Goal: Task Accomplishment & Management: Manage account settings

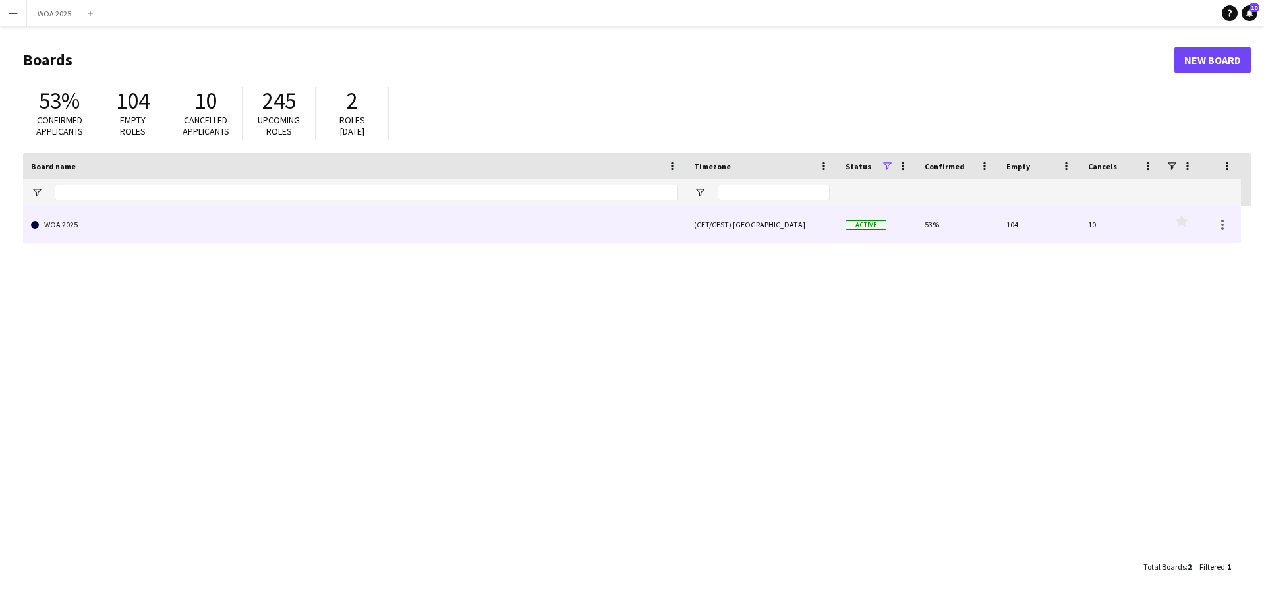
click at [540, 238] on link "WOA 2025" at bounding box center [354, 224] width 647 height 37
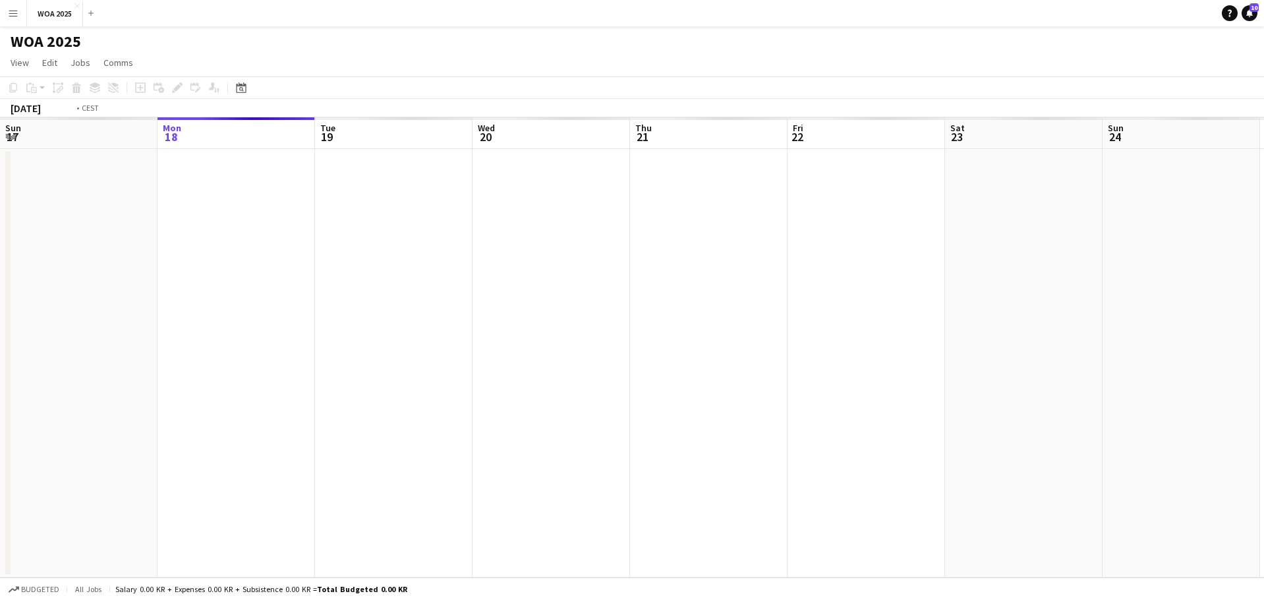
drag, startPoint x: 1070, startPoint y: 283, endPoint x: 643, endPoint y: 291, distance: 427.0
click at [516, 259] on app-calendar-viewport "Fri 15 Sat 16 Sun 17 Mon 18 Tue 19 Wed 20 Thu 21 Fri 22 Sat 23 Sun 24 Mon 25 Tu…" at bounding box center [632, 347] width 1264 height 460
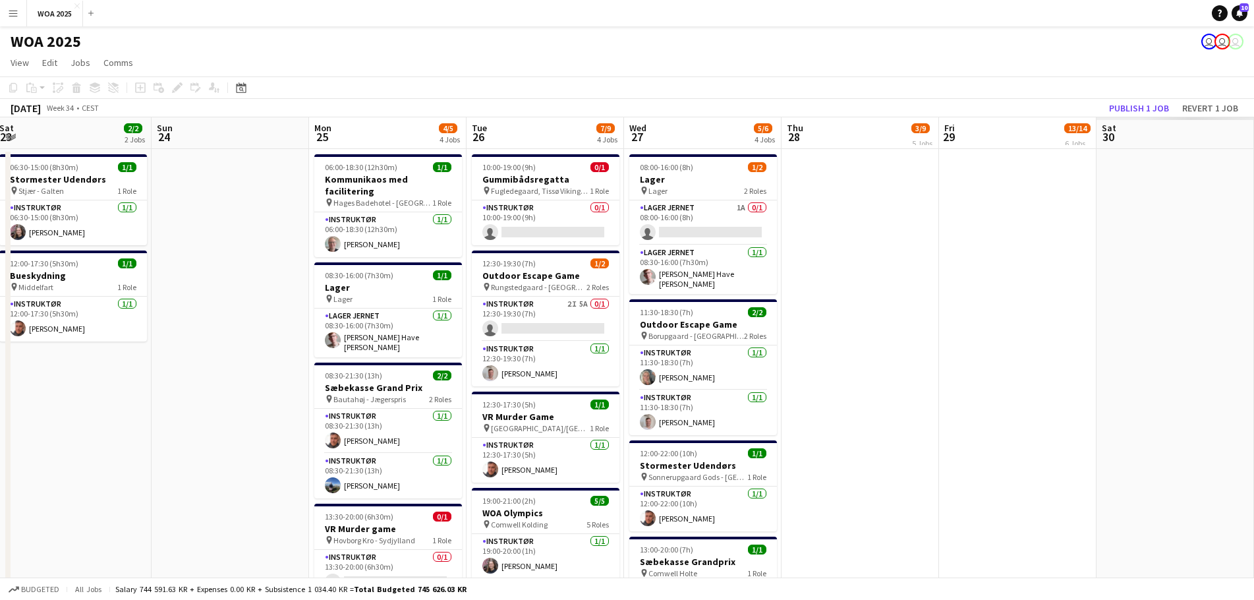
drag, startPoint x: 1132, startPoint y: 290, endPoint x: 599, endPoint y: 274, distance: 533.3
click at [552, 266] on app-calendar-viewport "Mon 18 2/2 2 Jobs Tue 19 5/5 2 Jobs Wed 20 6/8 4 Jobs Thu 21 13/13 7 Jobs Fri 2…" at bounding box center [627, 566] width 1254 height 898
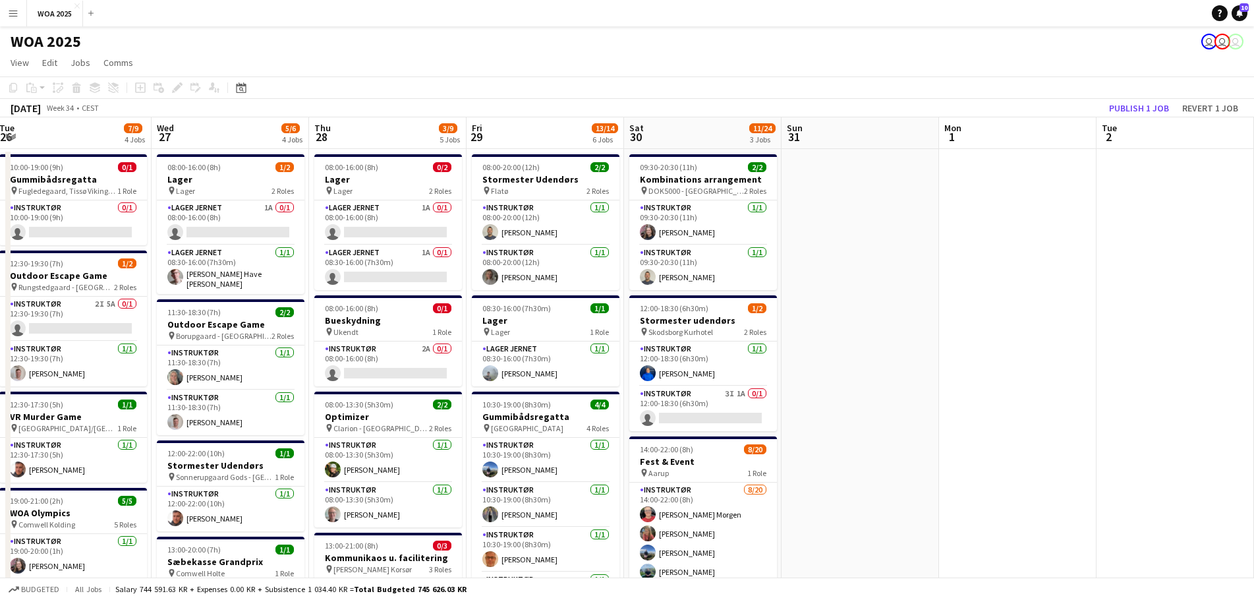
click at [611, 271] on app-calendar-viewport "Thu 21 13/13 7 Jobs Fri 22 25/29 4 Jobs Sat 23 2/2 2 Jobs Sun 24 Mon 25 4/5 4 J…" at bounding box center [627, 566] width 1254 height 898
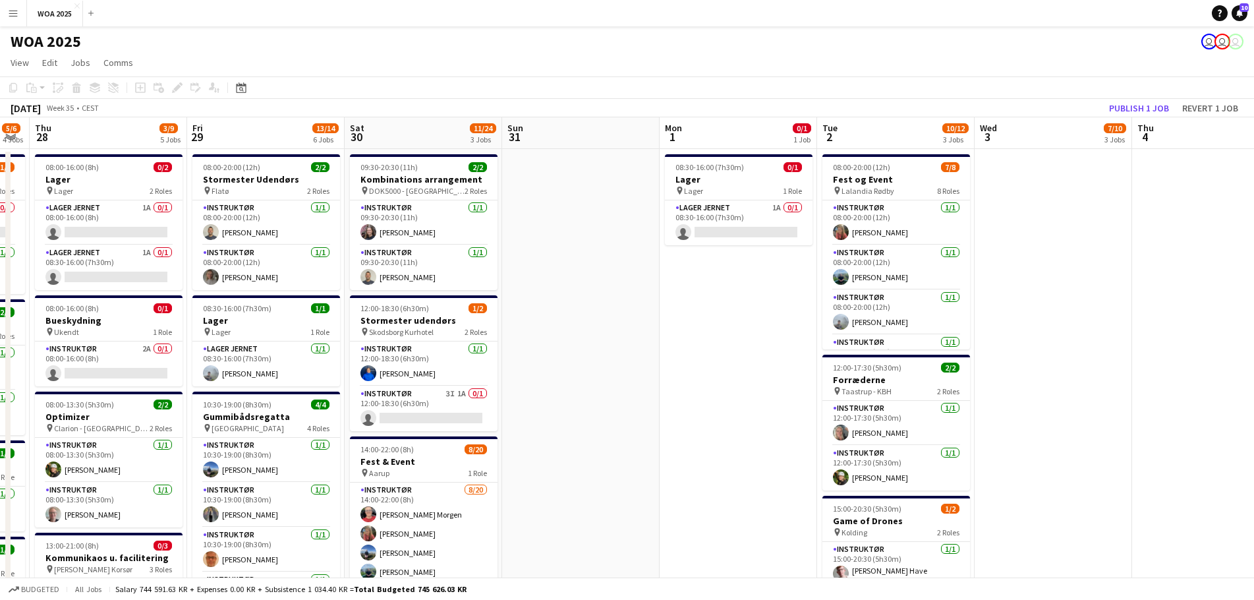
drag, startPoint x: 552, startPoint y: 271, endPoint x: 936, endPoint y: 273, distance: 384.1
click at [522, 271] on app-calendar-viewport "Sat 23 2/2 2 Jobs Sun 24 Mon 25 4/5 4 Jobs Tue 26 7/9 4 Jobs Wed 27 5/6 4 Jobs …" at bounding box center [627, 566] width 1254 height 898
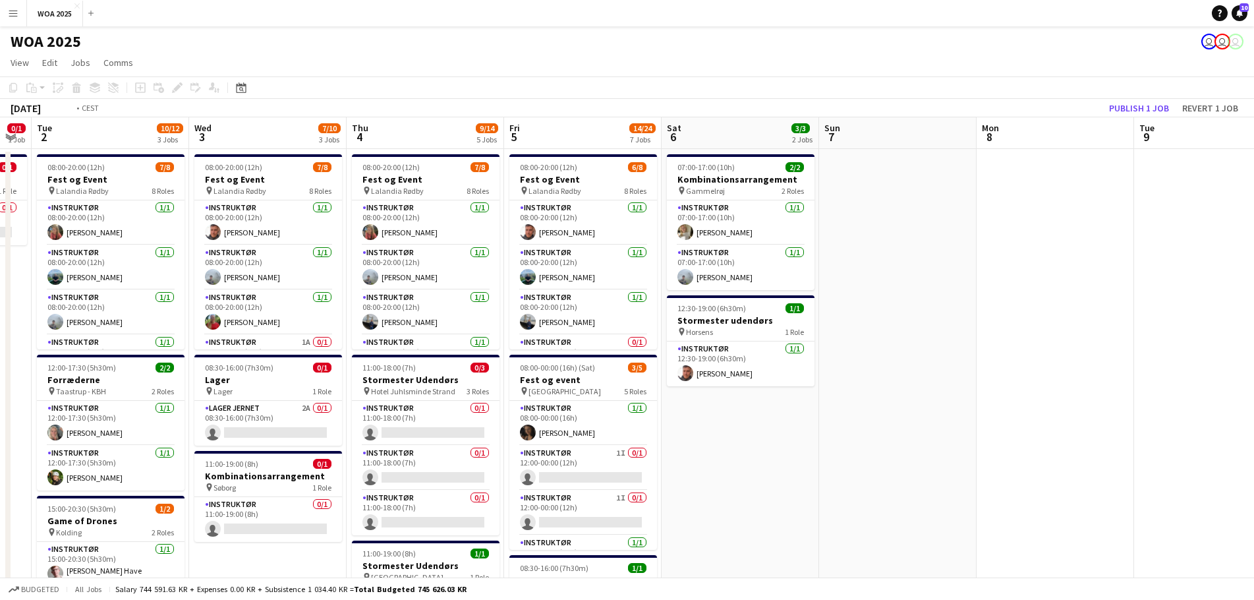
drag, startPoint x: 944, startPoint y: 264, endPoint x: 775, endPoint y: 273, distance: 169.5
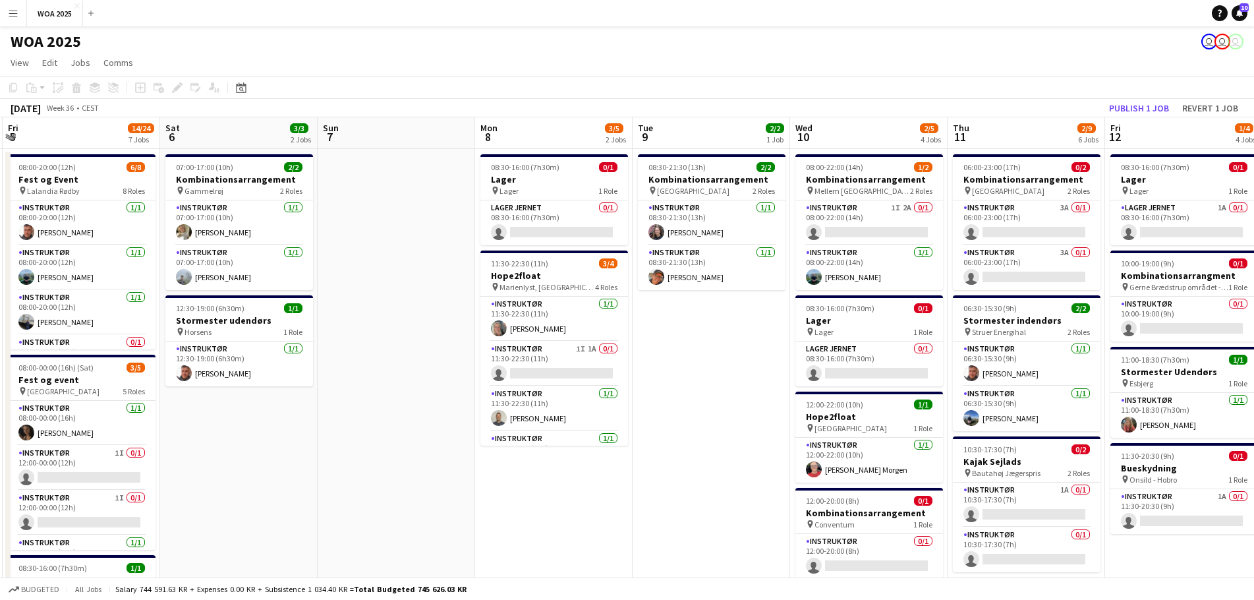
drag, startPoint x: 1017, startPoint y: 287, endPoint x: 630, endPoint y: 281, distance: 387.5
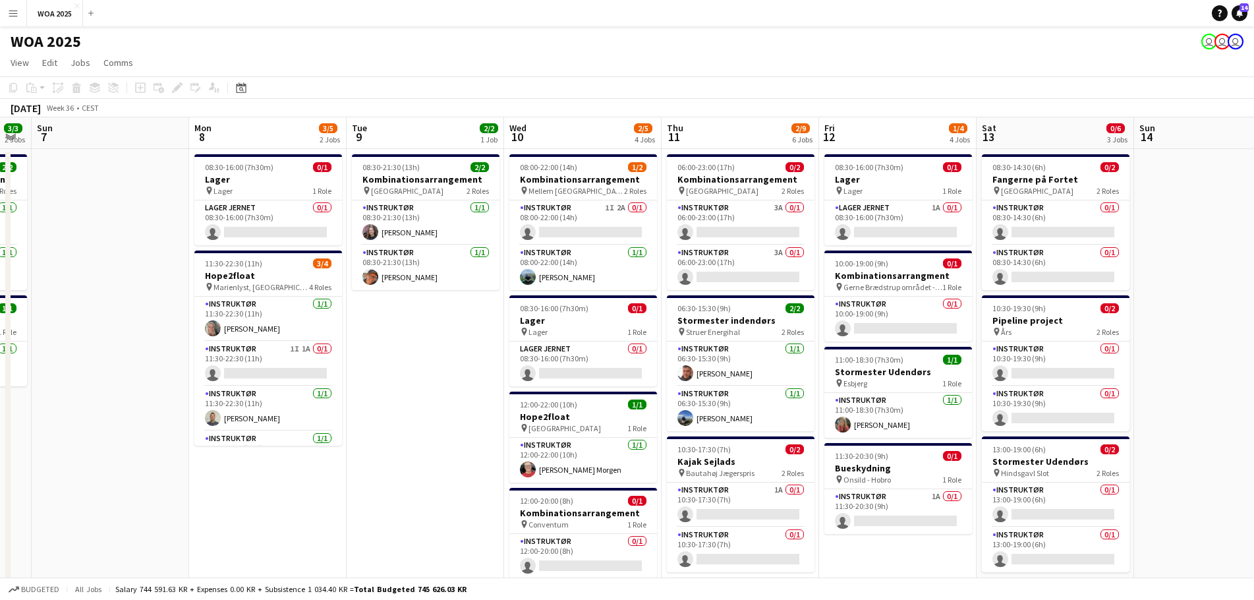
drag, startPoint x: 1039, startPoint y: 302, endPoint x: 1073, endPoint y: 308, distance: 34.8
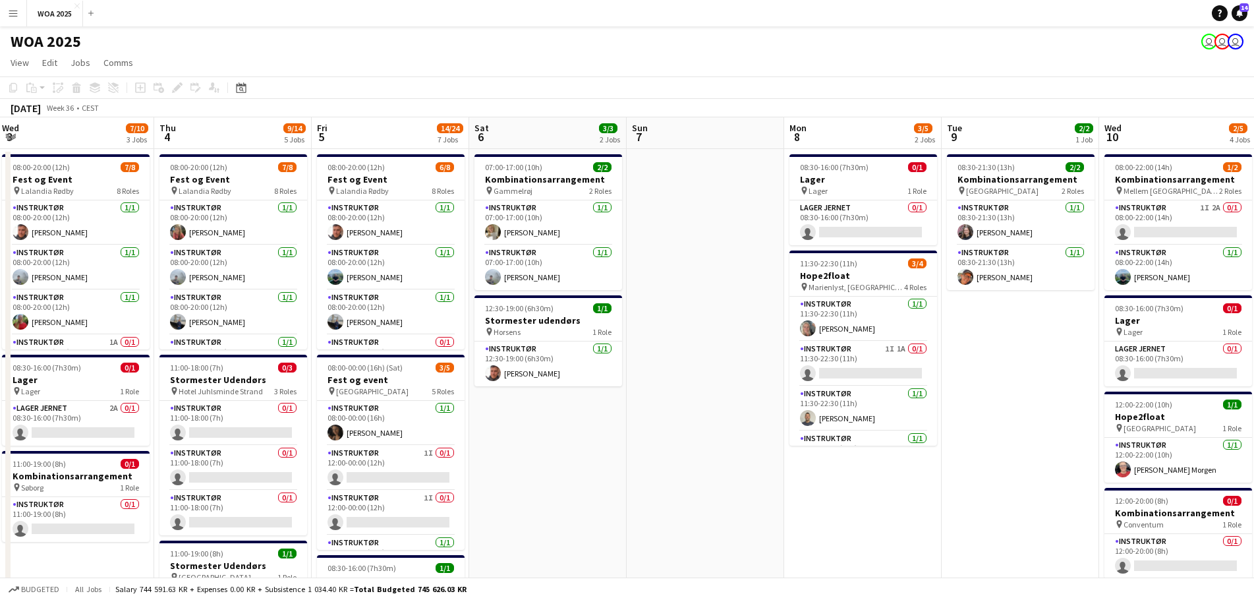
drag, startPoint x: 256, startPoint y: 362, endPoint x: 779, endPoint y: 370, distance: 523.2
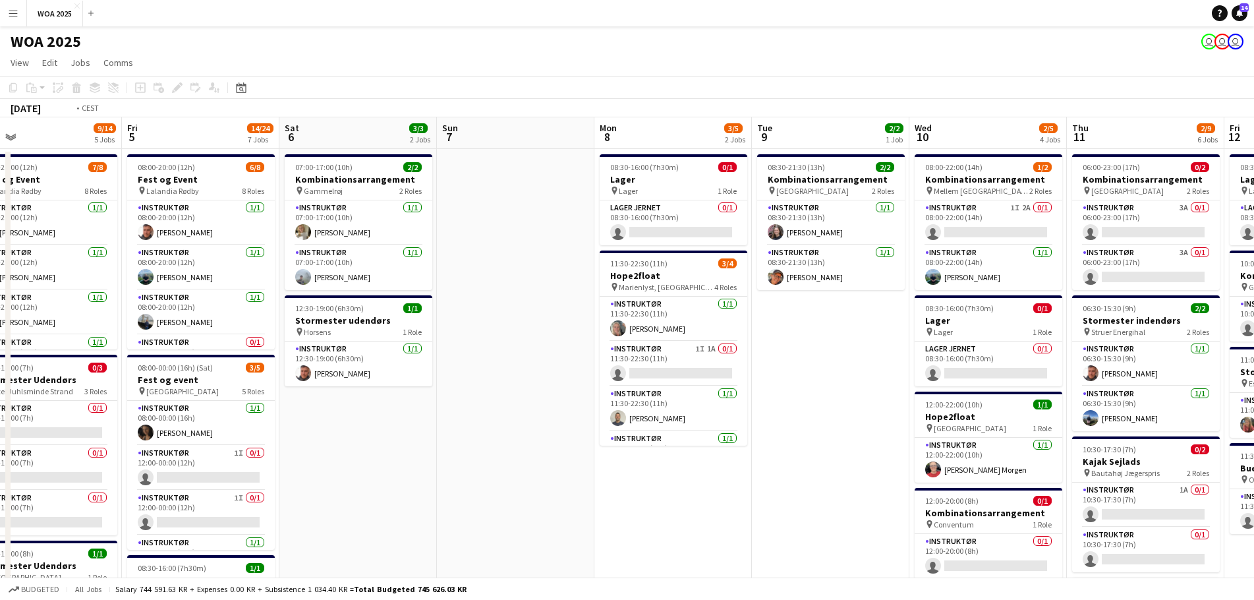
drag, startPoint x: 198, startPoint y: 347, endPoint x: 640, endPoint y: 352, distance: 441.5
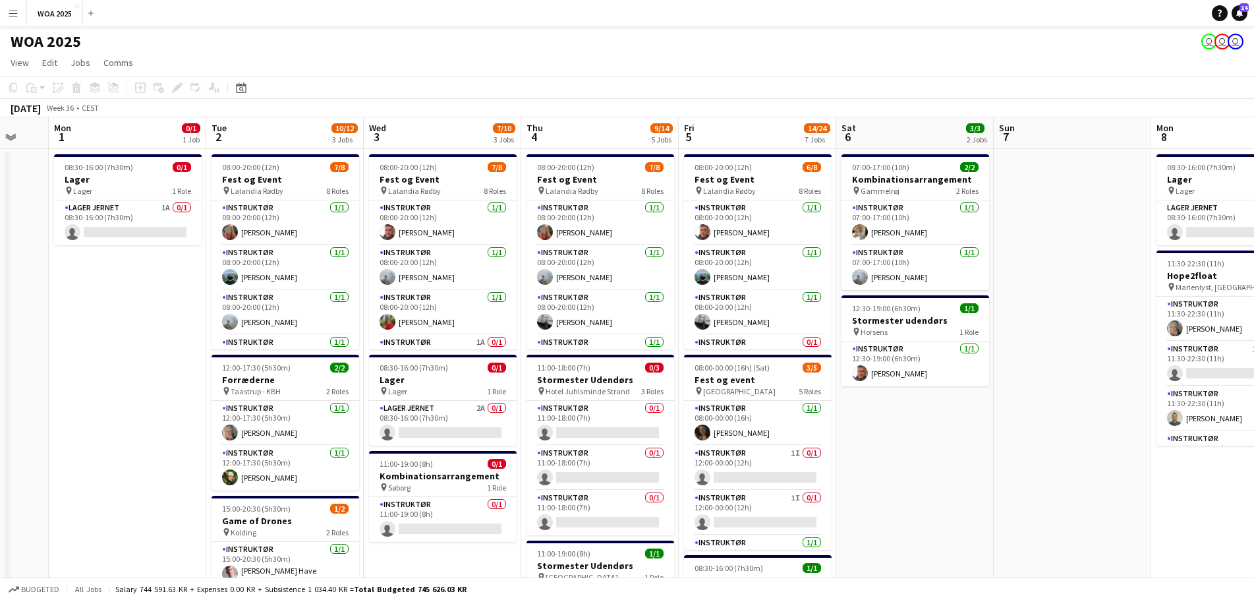
drag, startPoint x: 263, startPoint y: 347, endPoint x: 706, endPoint y: 354, distance: 442.8
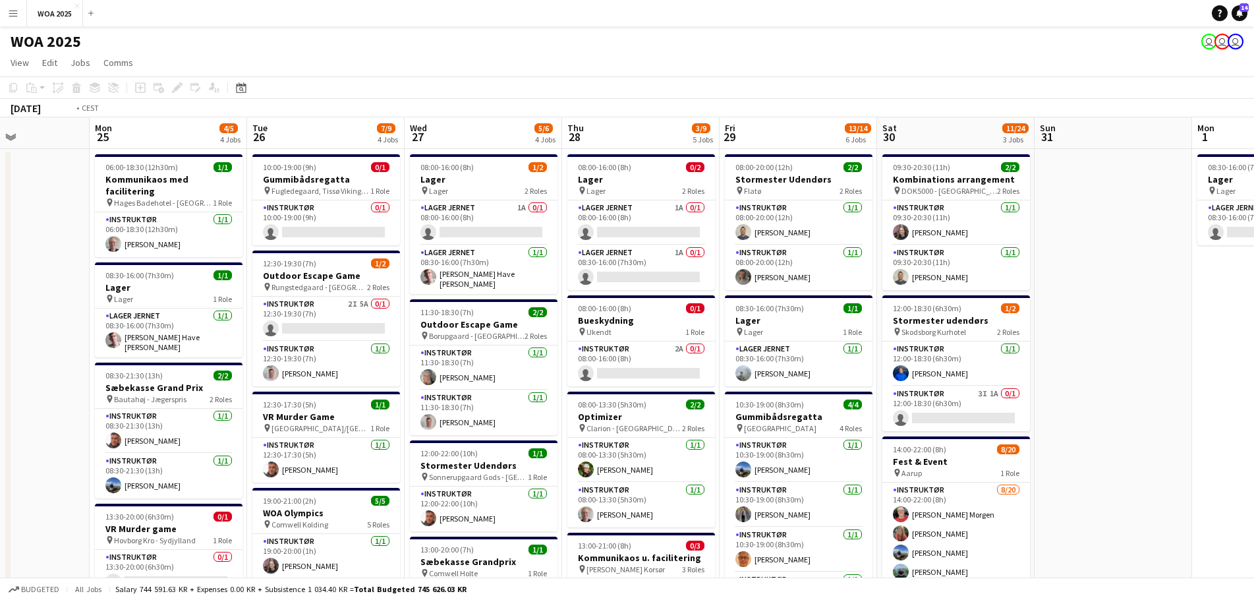
drag, startPoint x: 202, startPoint y: 320, endPoint x: 815, endPoint y: 318, distance: 613.4
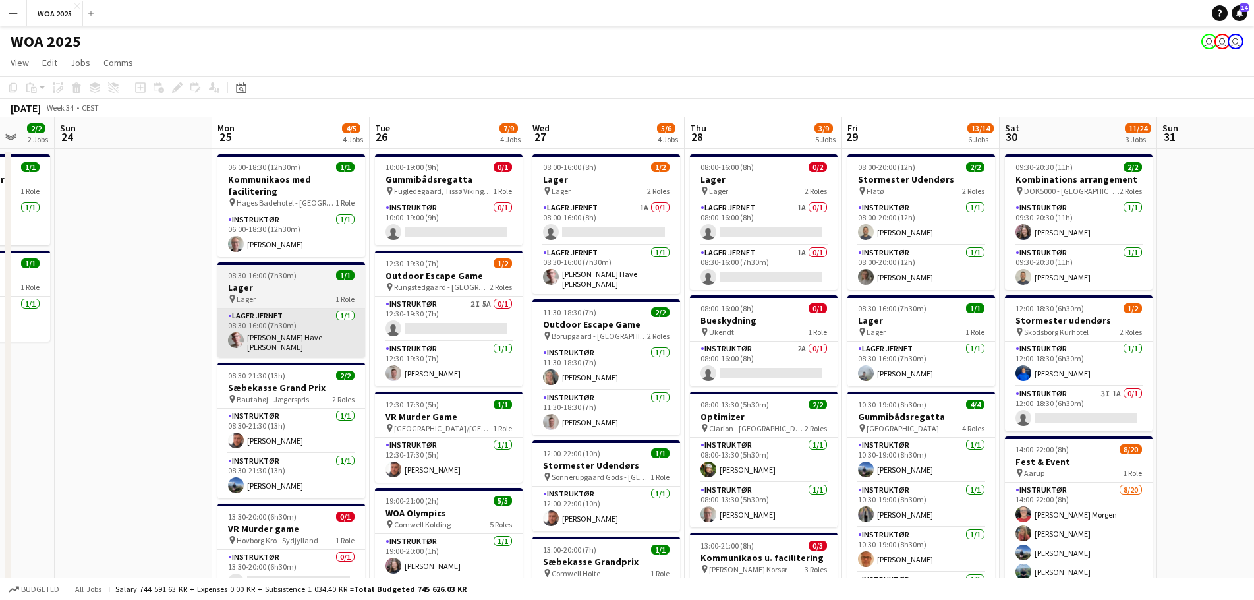
drag, startPoint x: 631, startPoint y: 306, endPoint x: 789, endPoint y: 306, distance: 158.1
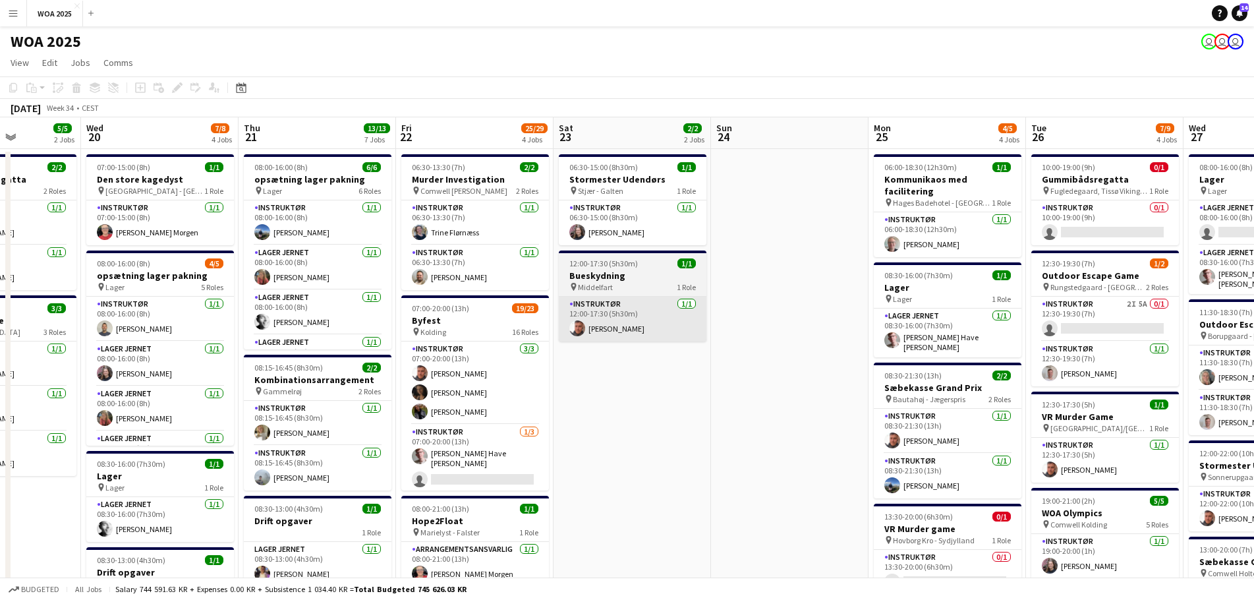
drag, startPoint x: 449, startPoint y: 310, endPoint x: 743, endPoint y: 314, distance: 293.9
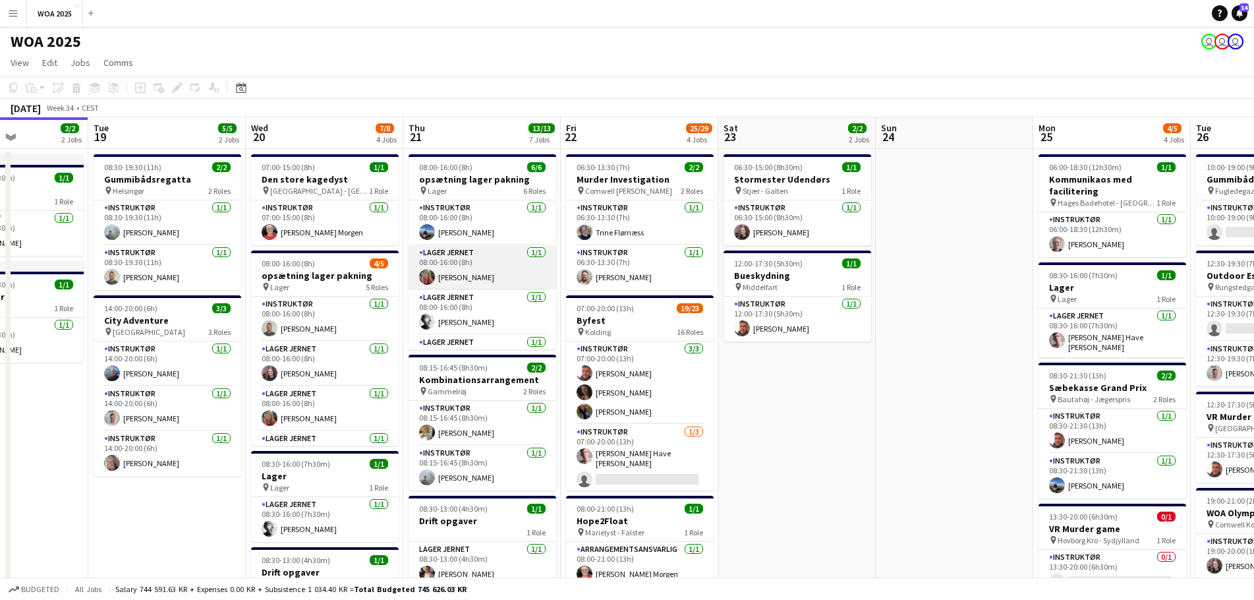
scroll to position [124, 0]
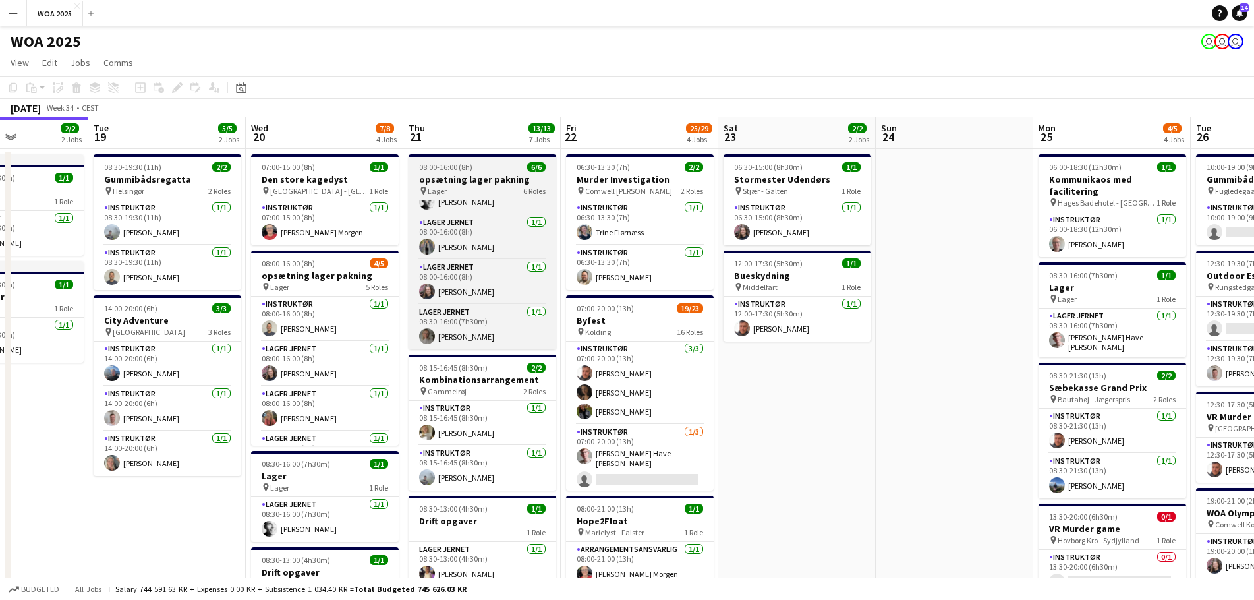
click at [482, 179] on h3 "opsætning lager pakning" at bounding box center [483, 179] width 148 height 12
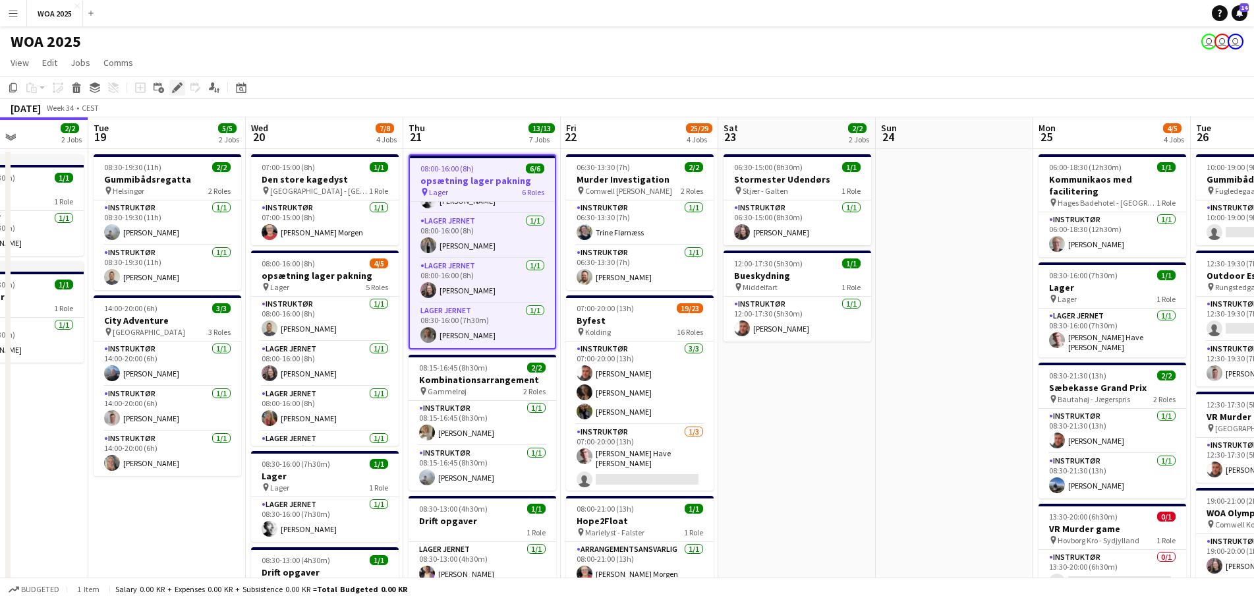
click at [181, 86] on icon at bounding box center [176, 87] width 7 height 7
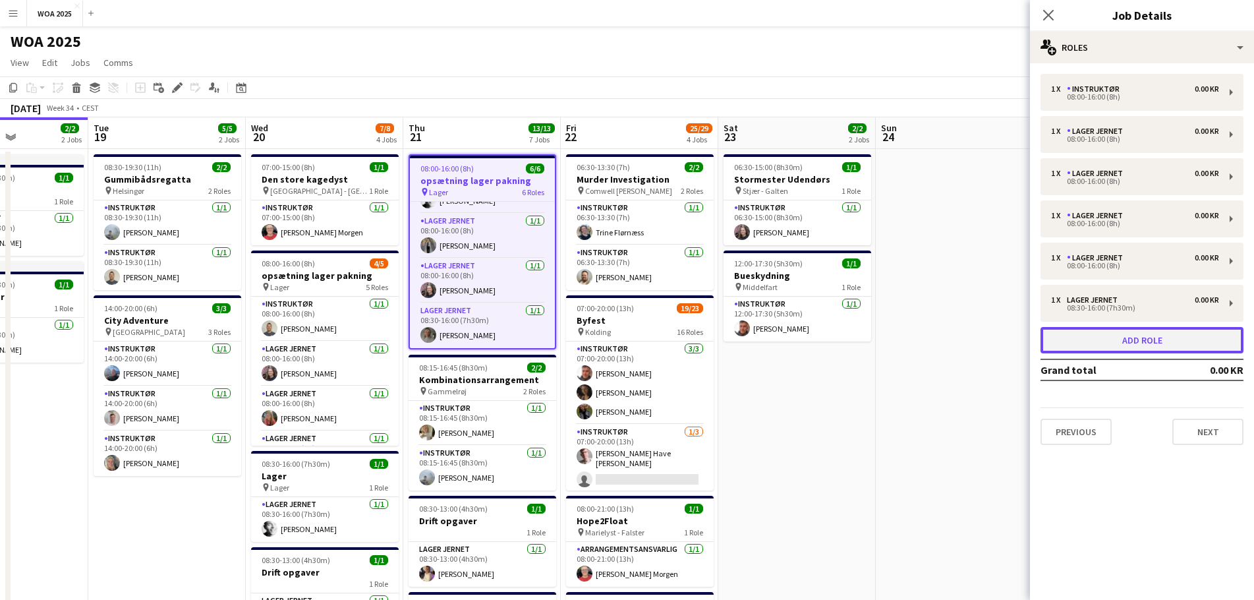
click at [1115, 346] on button "Add role" at bounding box center [1141, 340] width 203 height 26
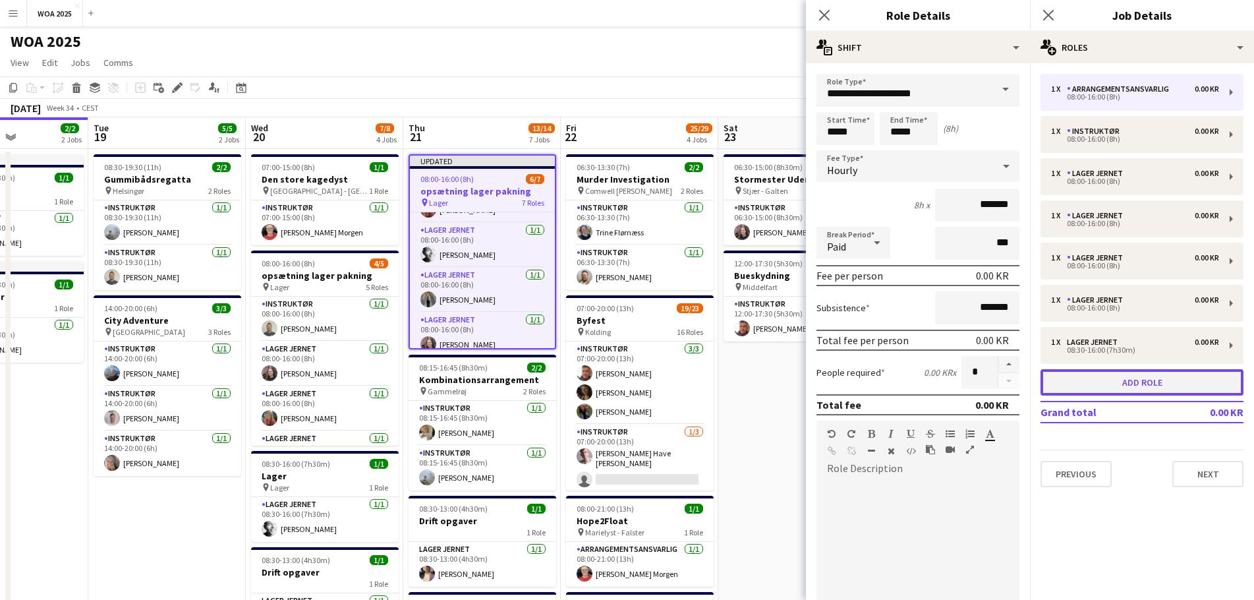
scroll to position [169, 0]
drag, startPoint x: 856, startPoint y: 133, endPoint x: 811, endPoint y: 132, distance: 44.8
click at [811, 132] on form "**********" at bounding box center [918, 464] width 224 height 781
type input "*****"
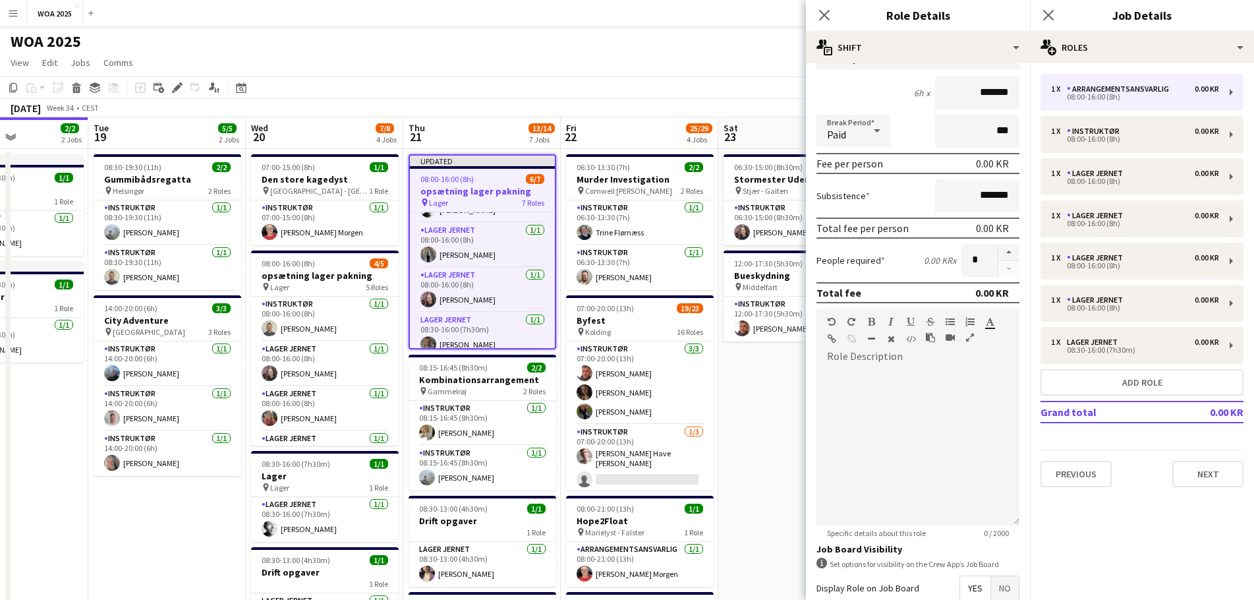
scroll to position [255, 0]
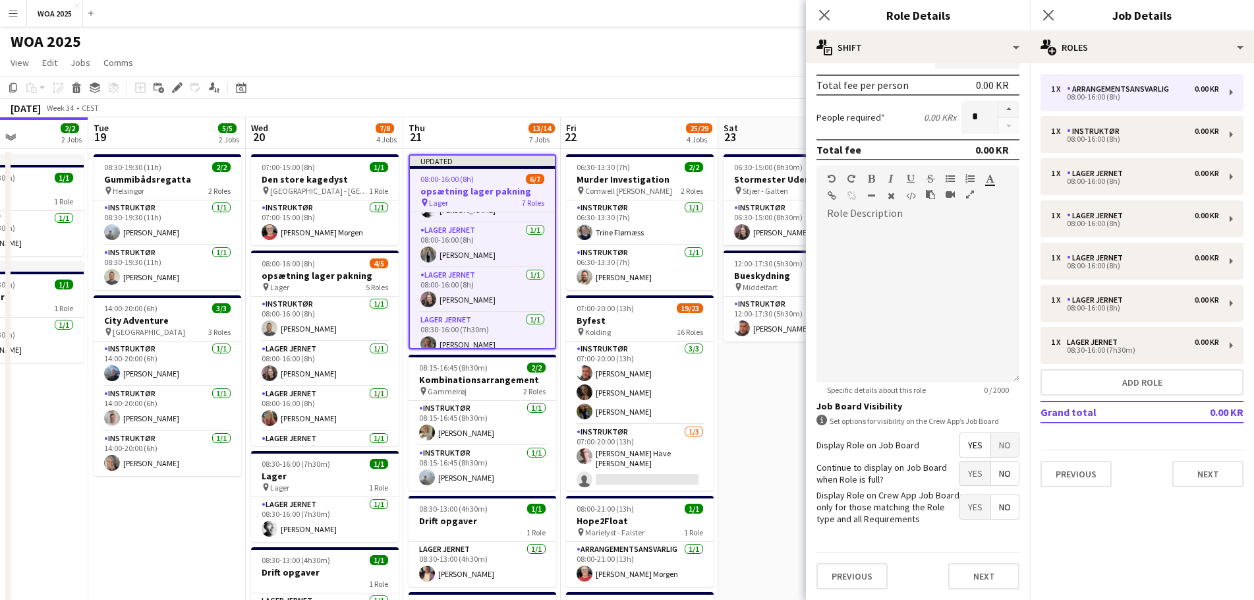
click at [960, 474] on span "Yes" at bounding box center [975, 473] width 30 height 24
click at [966, 571] on button "Next" at bounding box center [983, 576] width 71 height 26
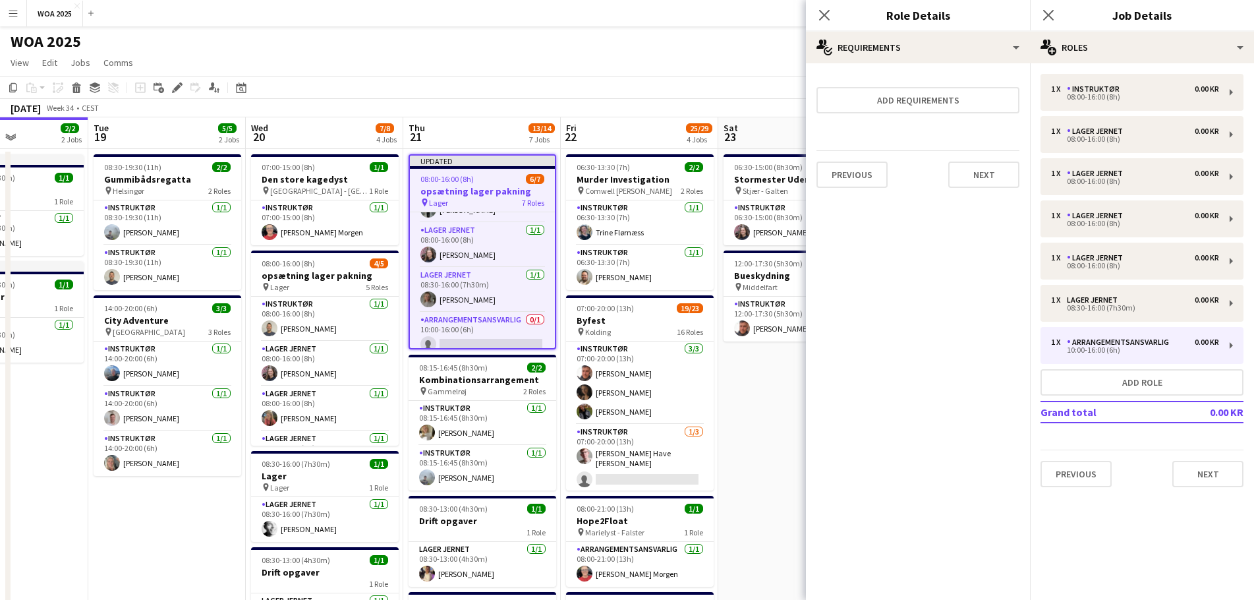
scroll to position [173, 0]
click at [1003, 175] on button "Next" at bounding box center [983, 174] width 71 height 26
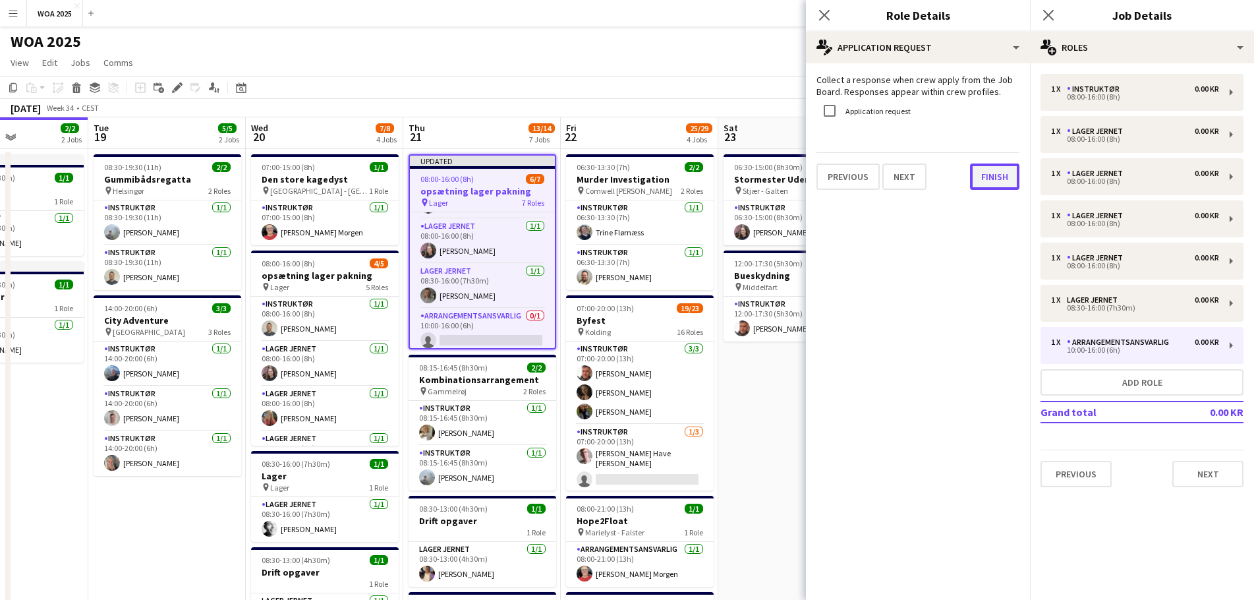
click at [1000, 176] on button "Finish" at bounding box center [994, 176] width 49 height 26
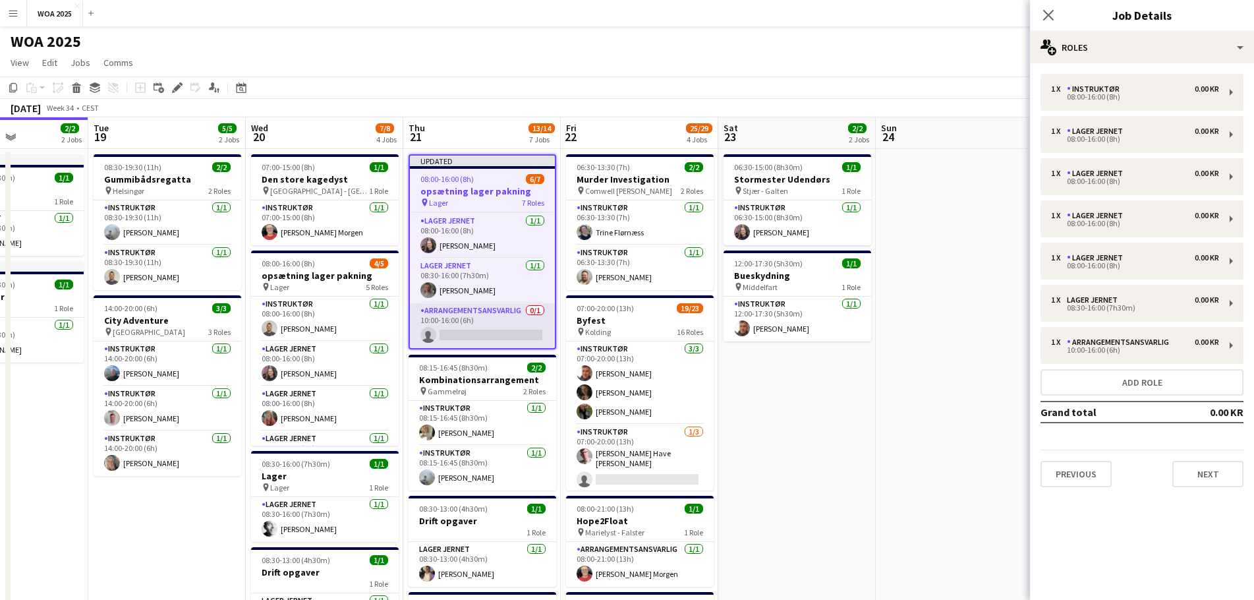
scroll to position [182, 0]
click at [467, 333] on app-card-role "Arrangementsansvarlig 0/1 10:00-16:00 (6h) single-neutral-actions" at bounding box center [482, 325] width 145 height 45
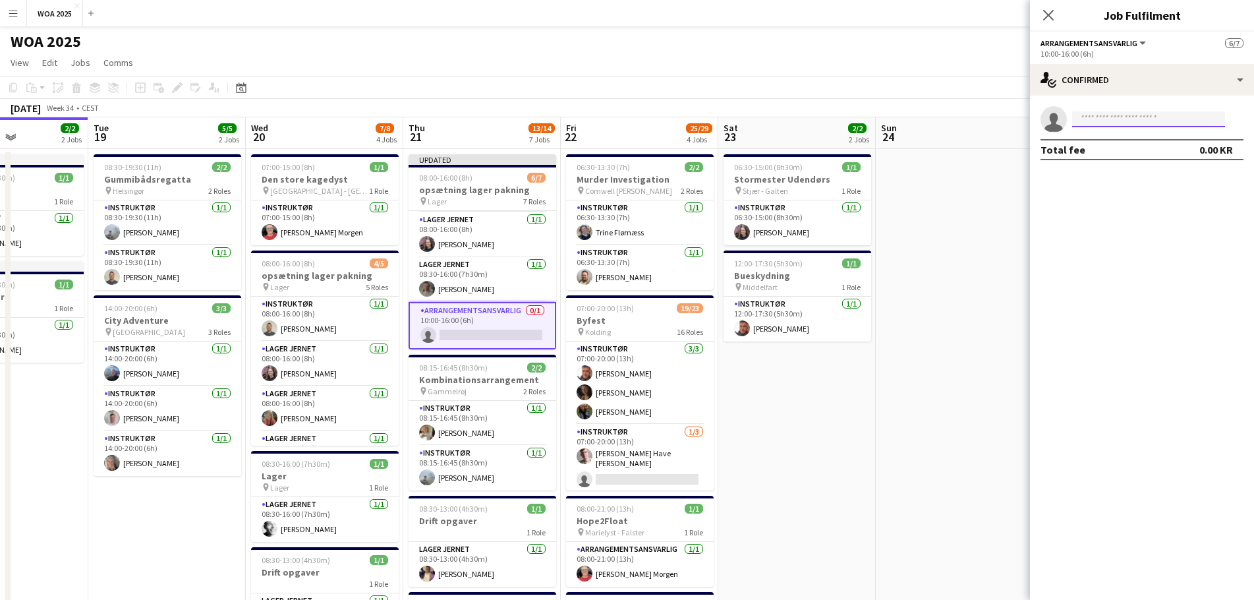
click at [1114, 121] on input at bounding box center [1148, 119] width 153 height 16
type input "*****"
click at [1118, 147] on span "[EMAIL_ADDRESS][DOMAIN_NAME]" at bounding box center [1149, 149] width 132 height 11
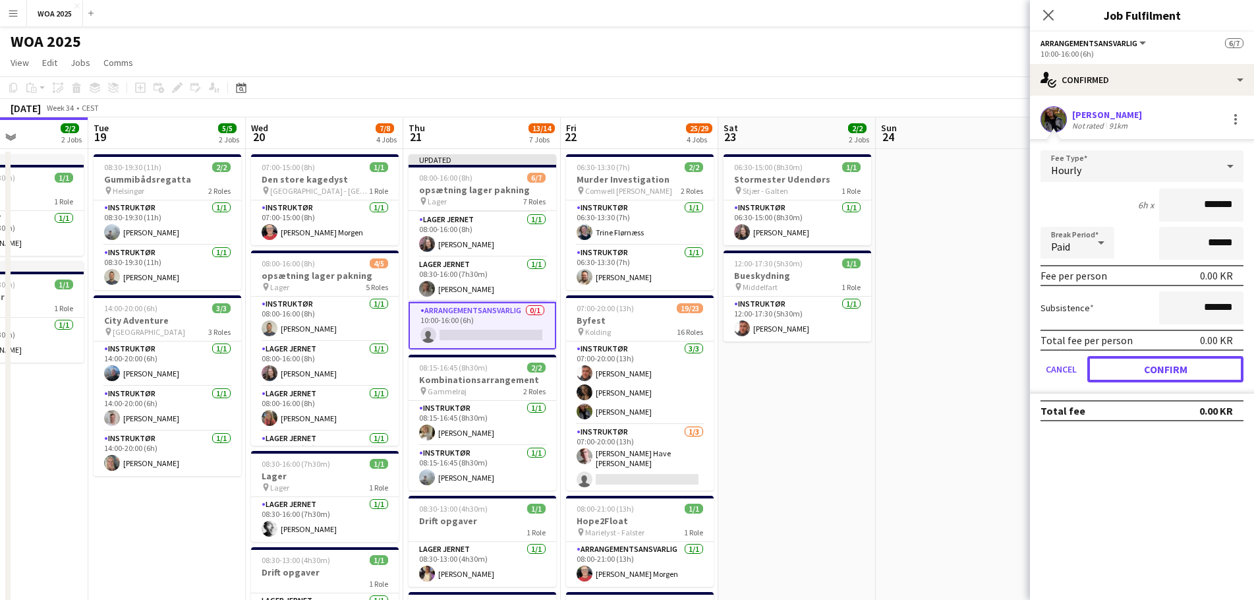
click at [1144, 365] on button "Confirm" at bounding box center [1165, 369] width 156 height 26
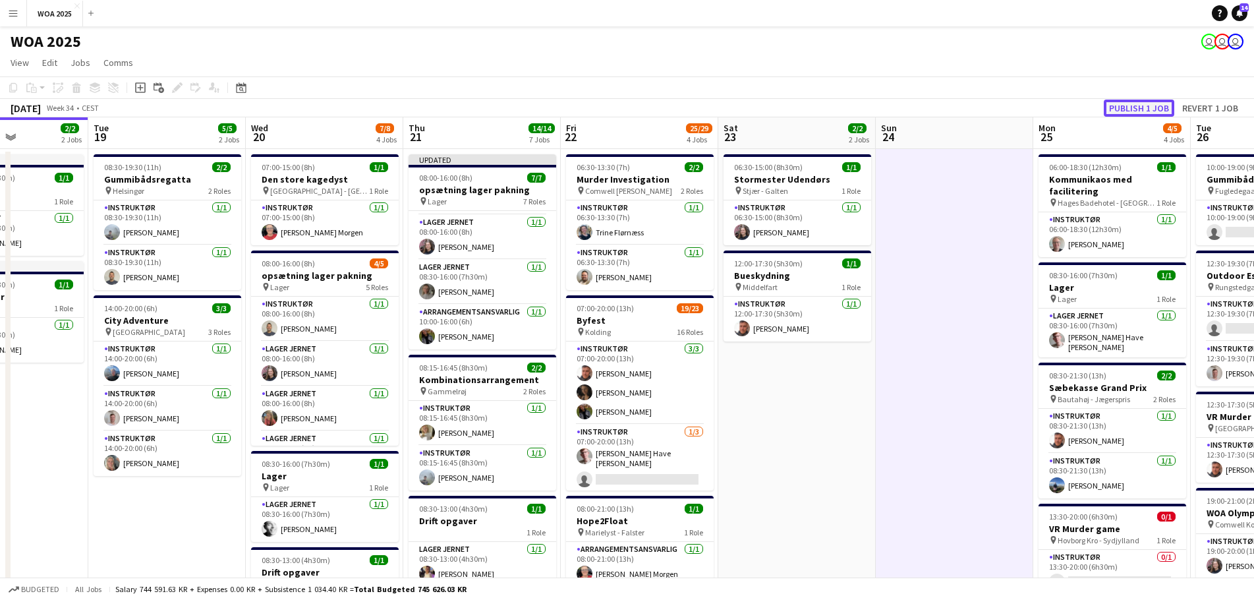
click at [1125, 110] on button "Publish 1 job" at bounding box center [1139, 107] width 70 height 17
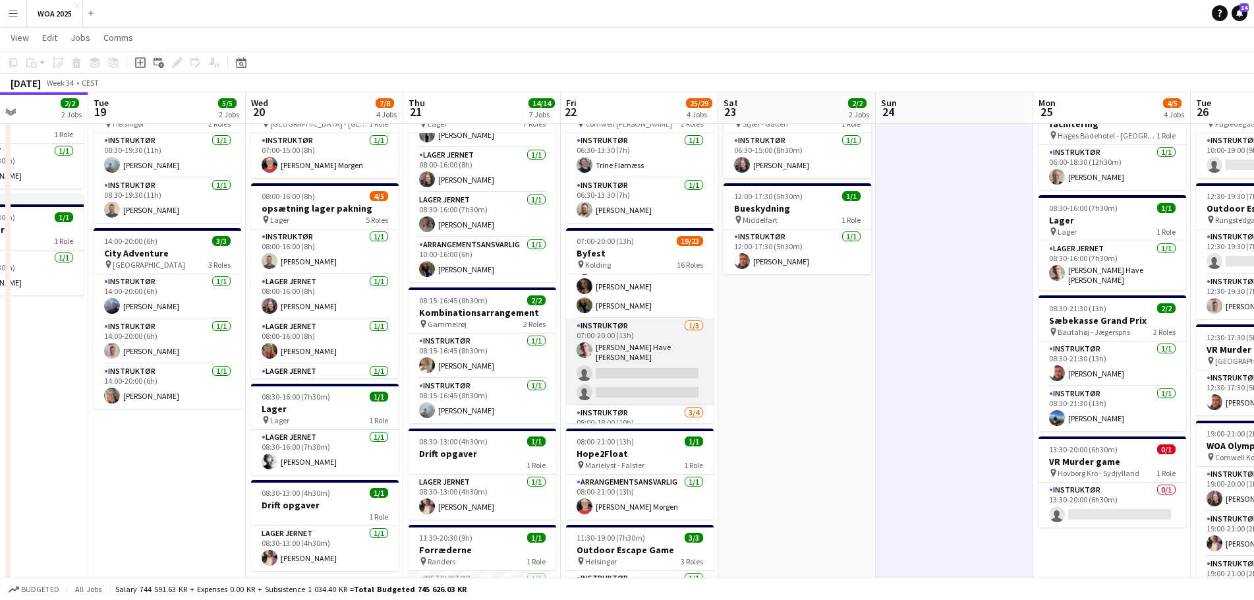
scroll to position [66, 0]
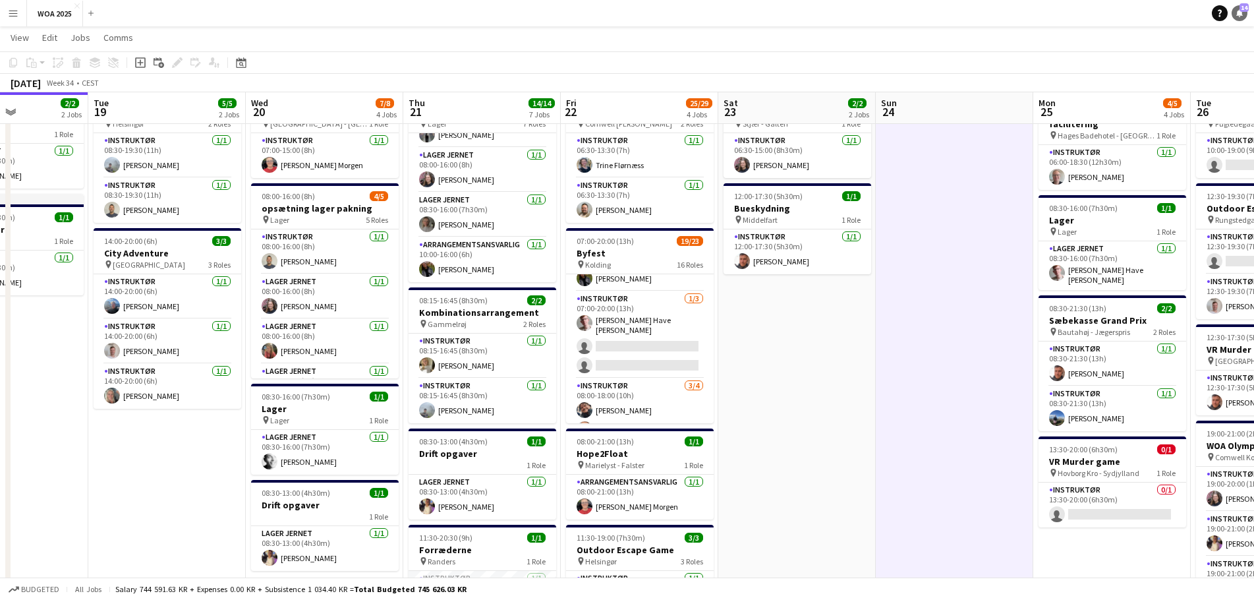
click at [1242, 13] on icon "Notifications" at bounding box center [1239, 13] width 8 height 8
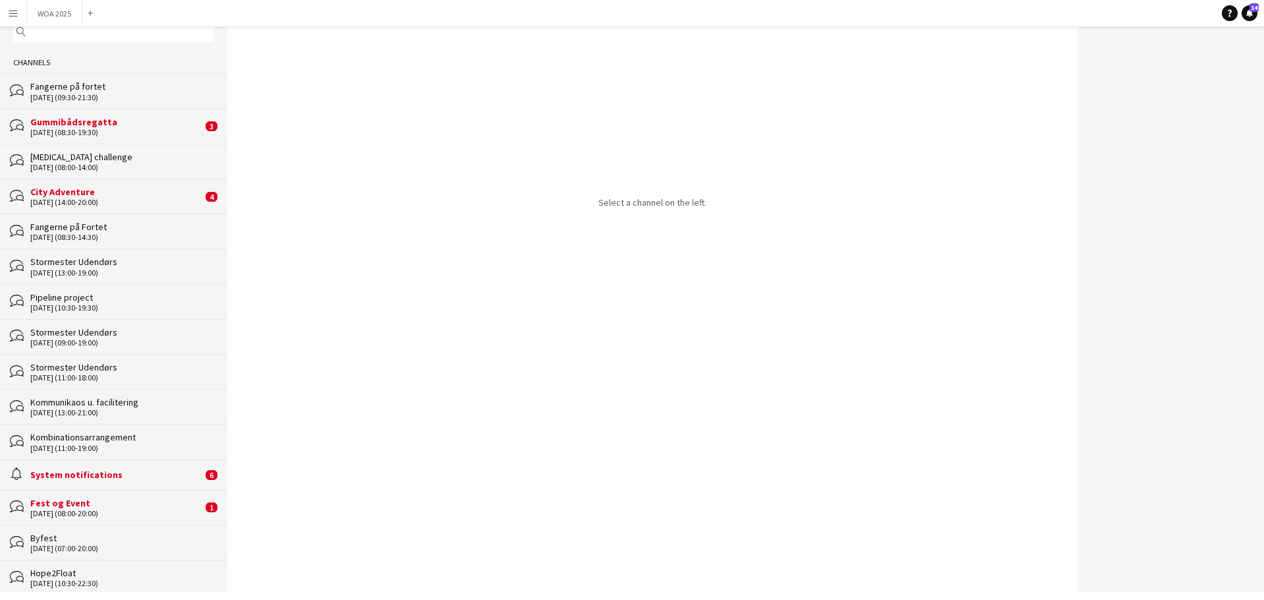
scroll to position [66, 0]
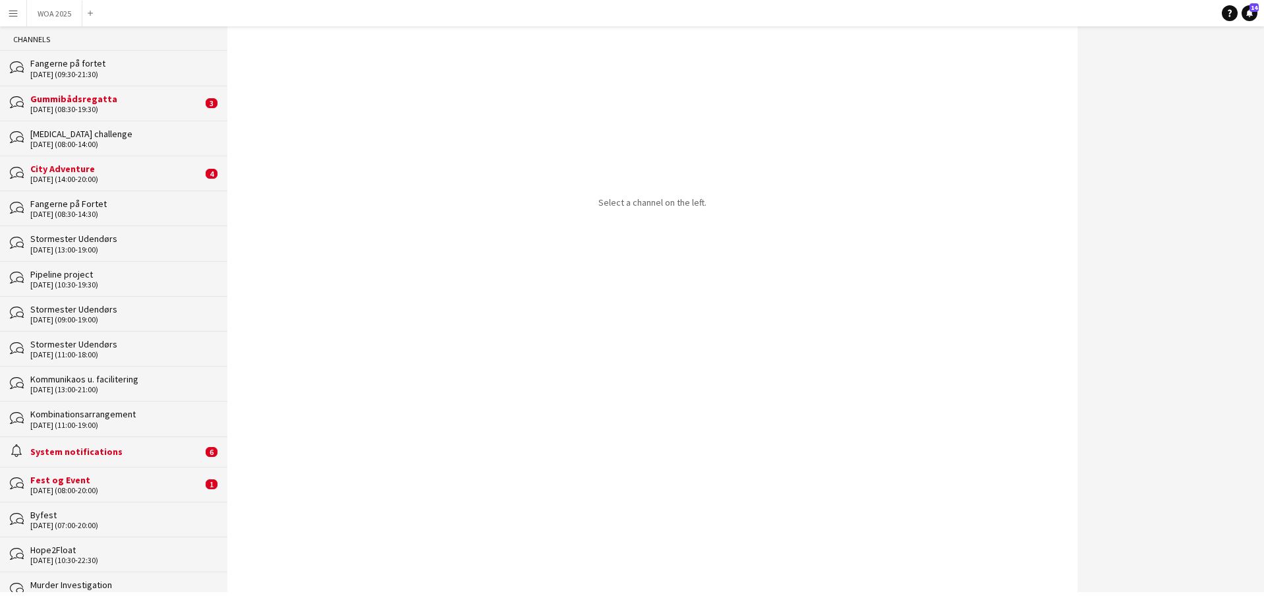
click at [115, 472] on div "bubbles Fest og Event [DATE] (08:00-20:00) 1" at bounding box center [113, 483] width 227 height 35
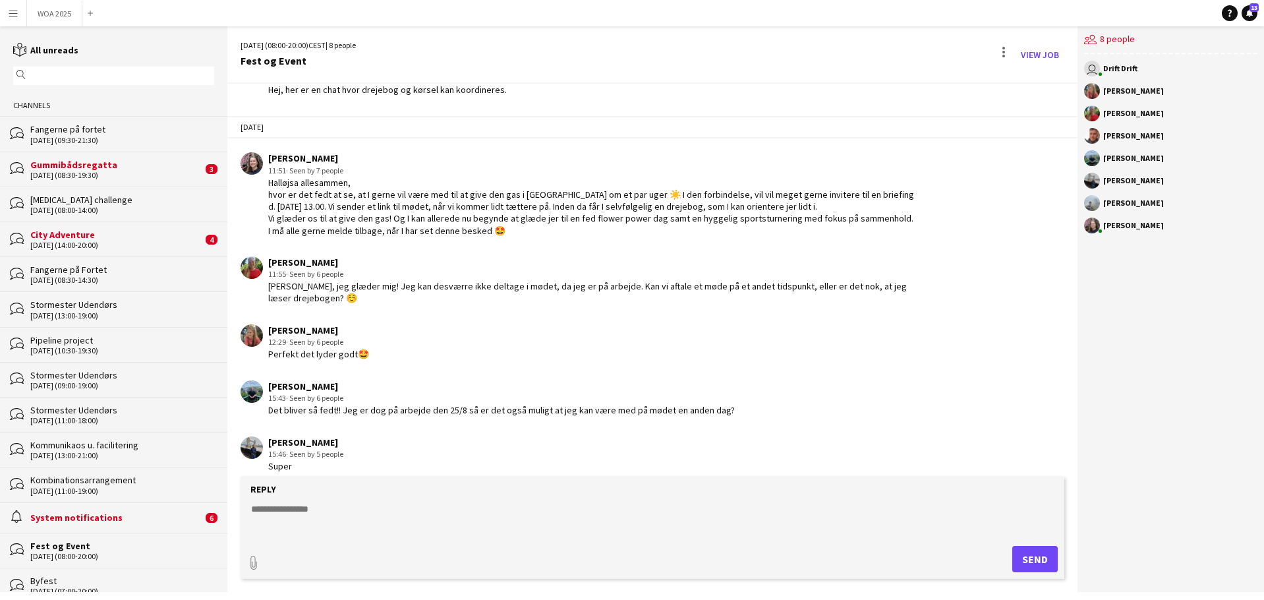
scroll to position [83, 0]
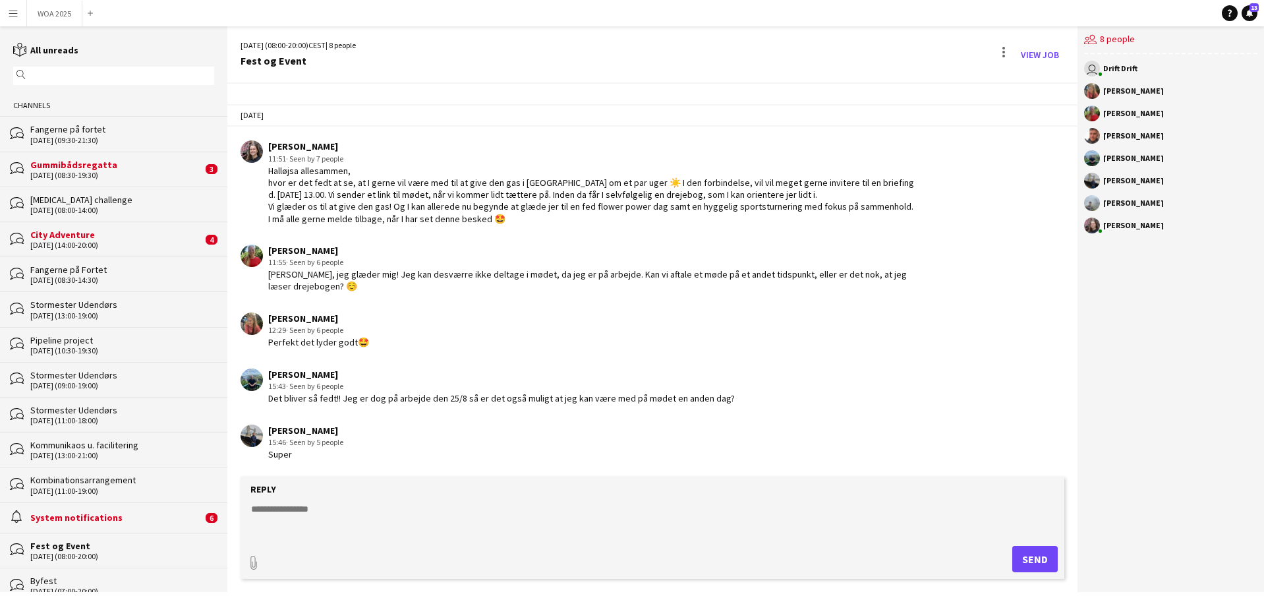
click at [114, 517] on div "System notifications" at bounding box center [116, 517] width 172 height 12
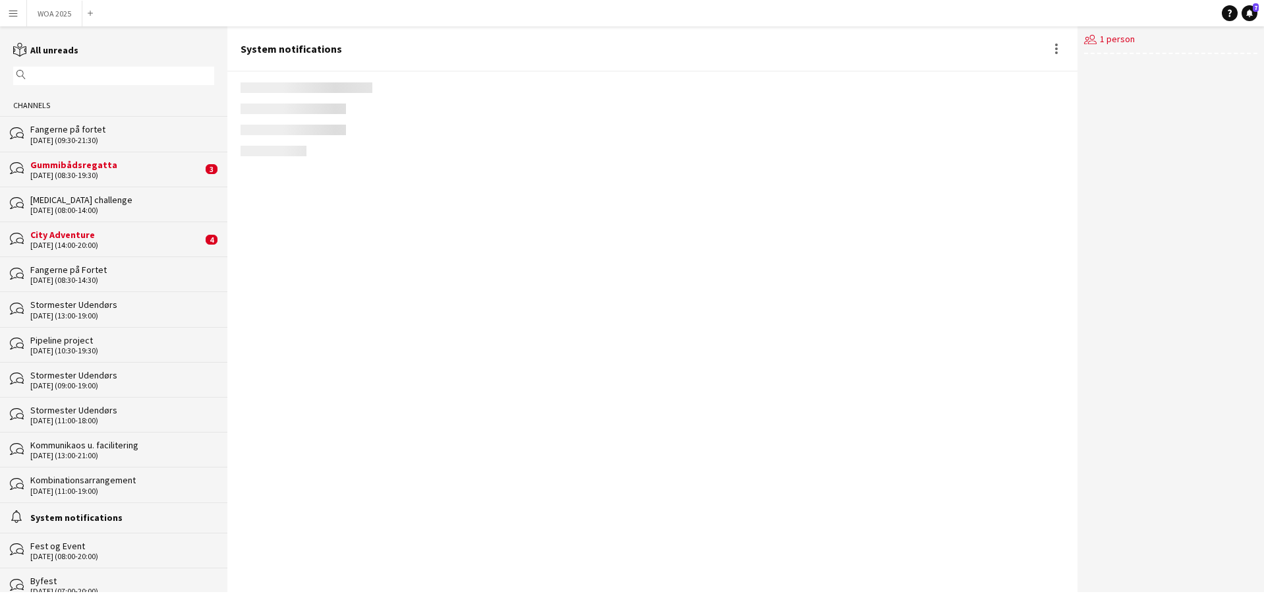
scroll to position [1333, 0]
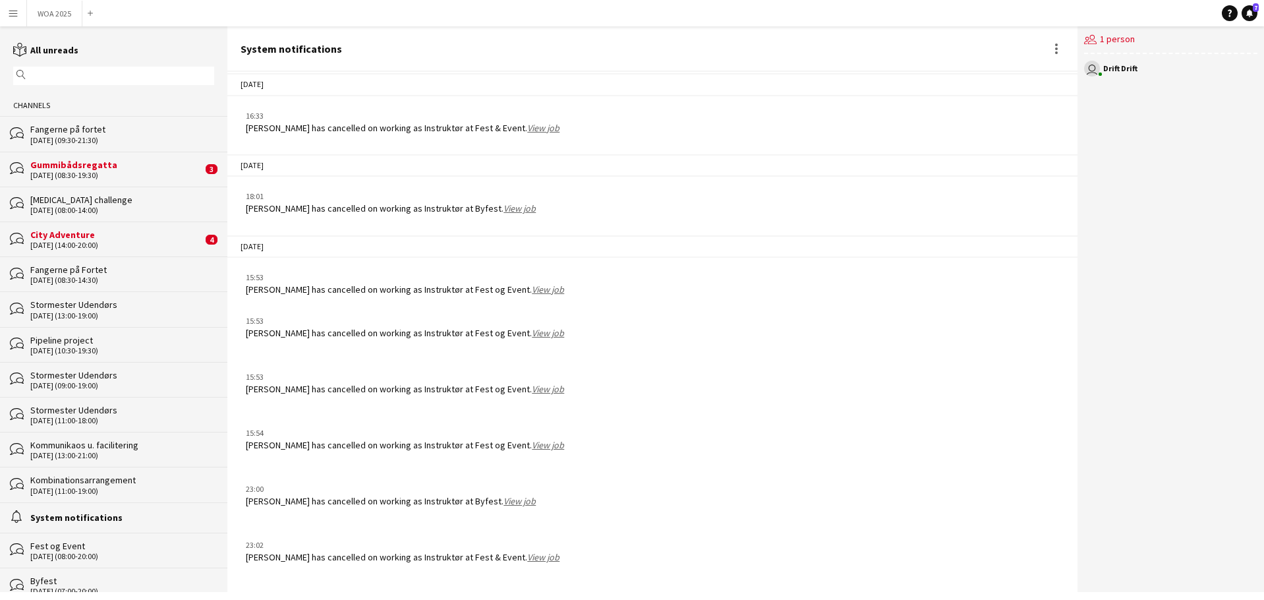
click at [142, 240] on div "City Adventure" at bounding box center [116, 235] width 172 height 12
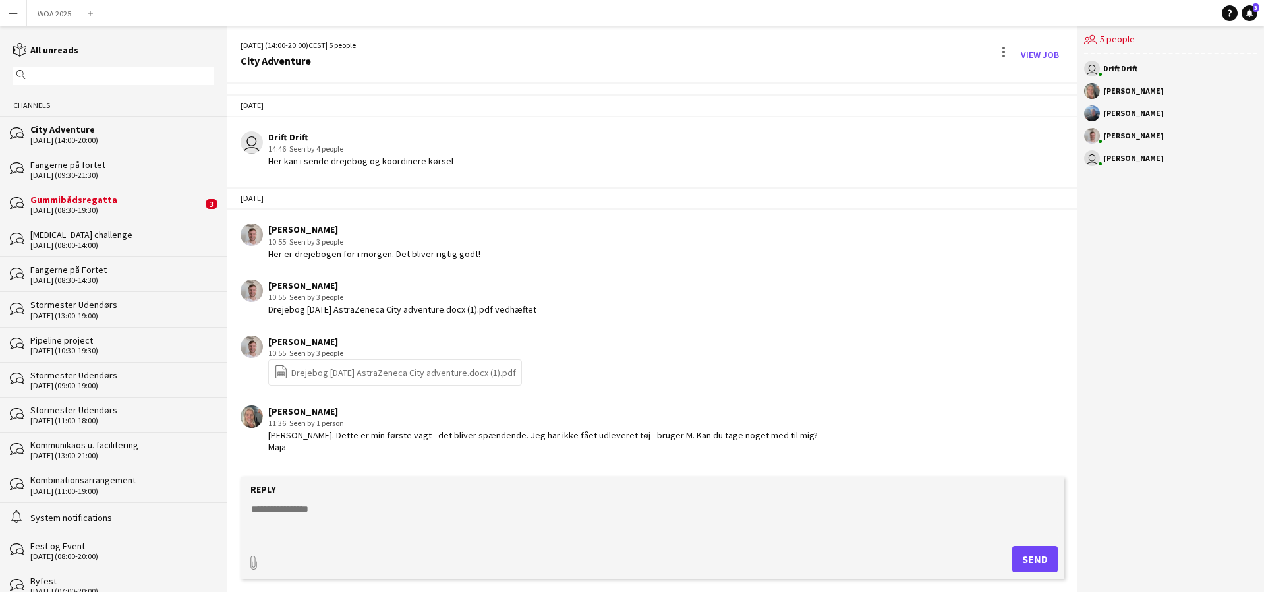
click at [457, 510] on textarea at bounding box center [655, 519] width 810 height 34
click at [152, 207] on div "[DATE] (08:30-19:30)" at bounding box center [116, 210] width 172 height 9
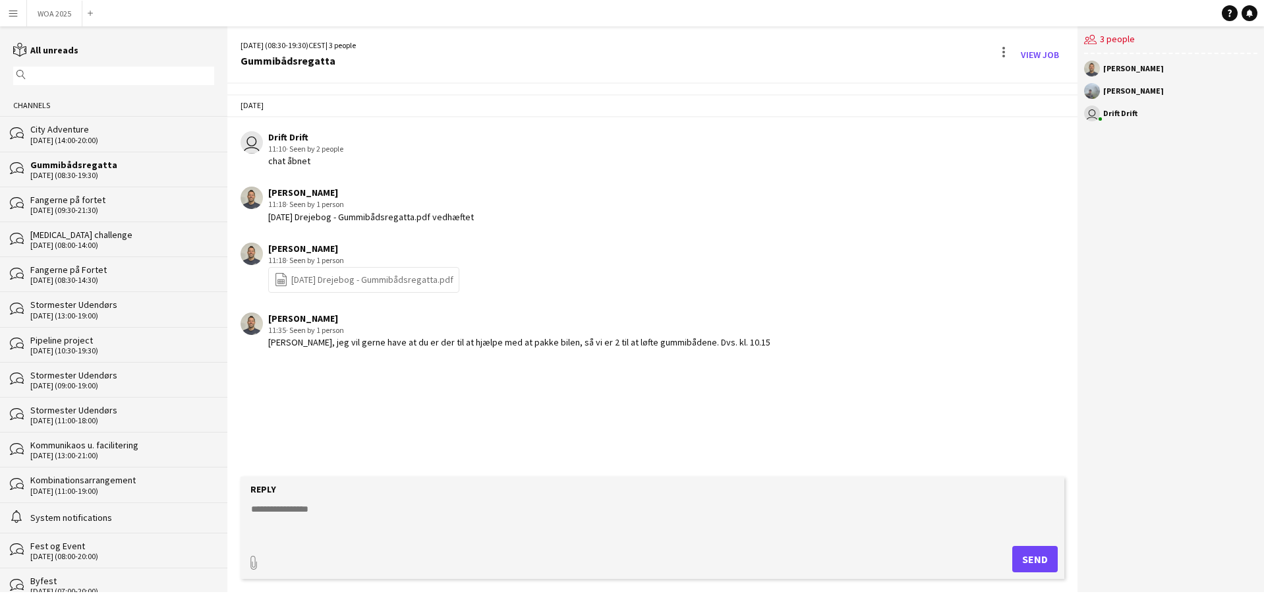
click at [409, 497] on form "Reply paperclip Send" at bounding box center [652, 527] width 824 height 102
click at [405, 507] on textarea at bounding box center [655, 519] width 810 height 34
type textarea "**********"
click at [1046, 561] on button "Send" at bounding box center [1034, 559] width 45 height 26
